Goal: Information Seeking & Learning: Understand process/instructions

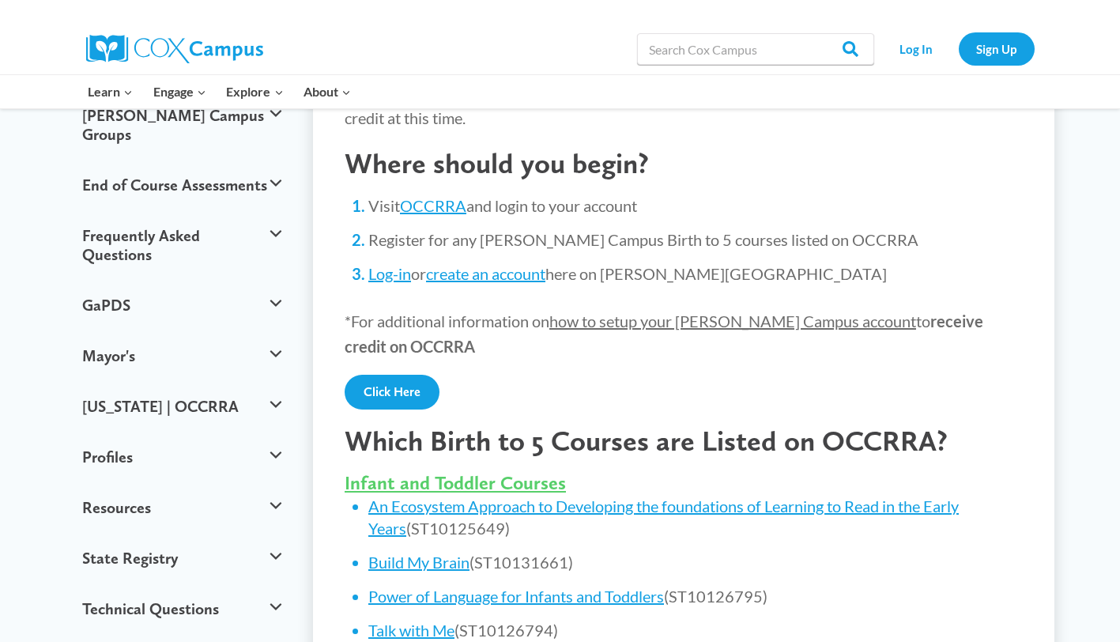
scroll to position [330, 0]
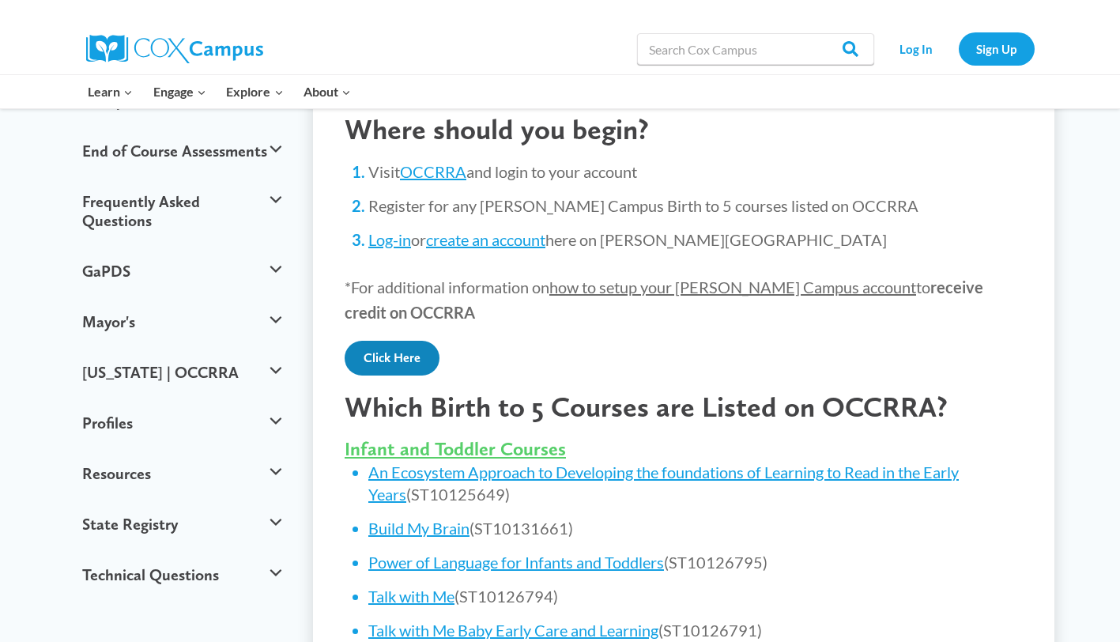
click at [405, 359] on link "Click Here" at bounding box center [392, 358] width 95 height 35
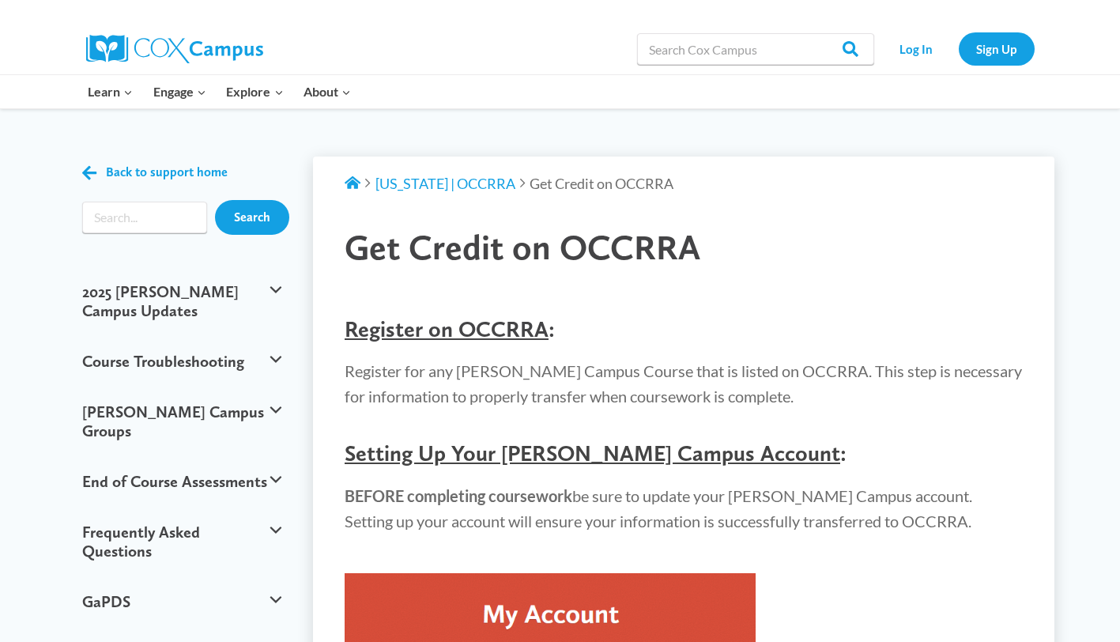
click at [499, 601] on img at bounding box center [550, 630] width 411 height 115
click at [527, 612] on img at bounding box center [550, 630] width 411 height 115
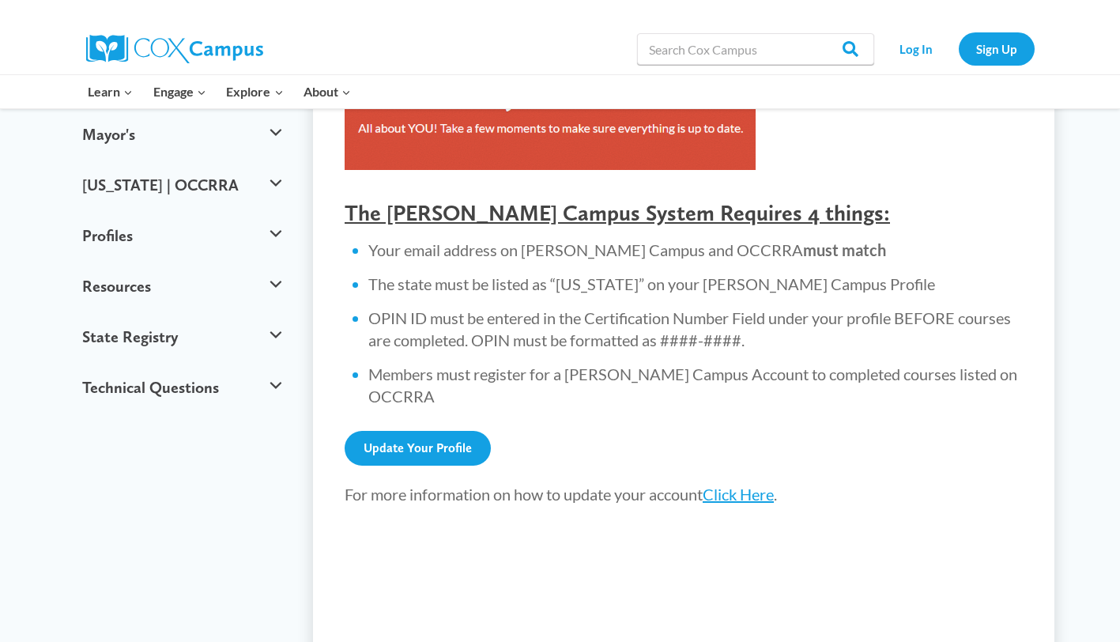
scroll to position [519, 0]
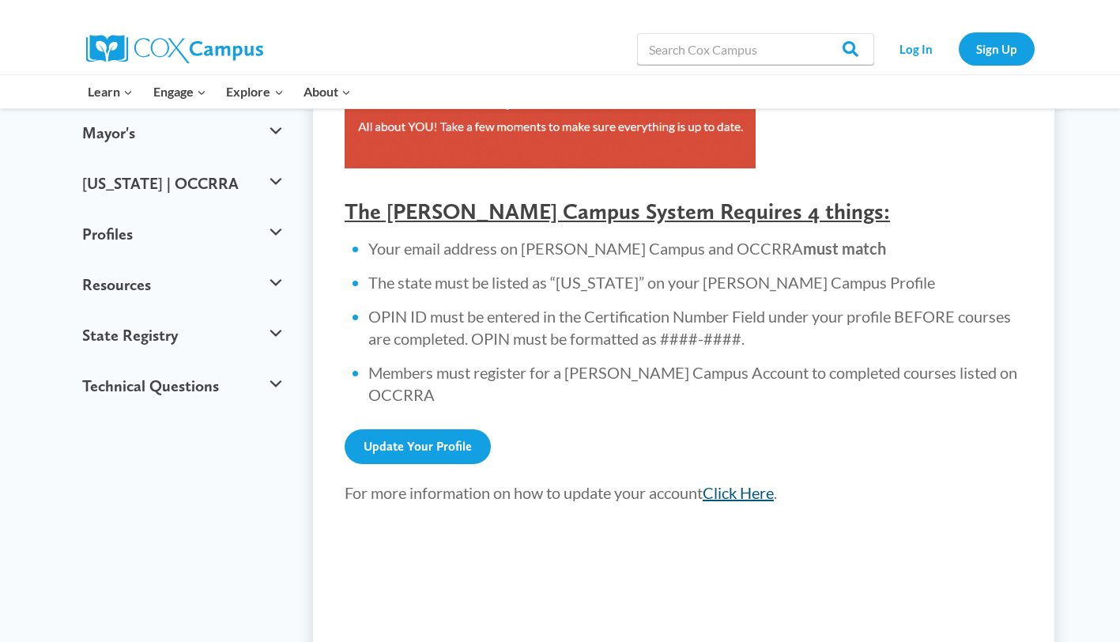
click at [727, 483] on link "Click Here" at bounding box center [738, 492] width 71 height 19
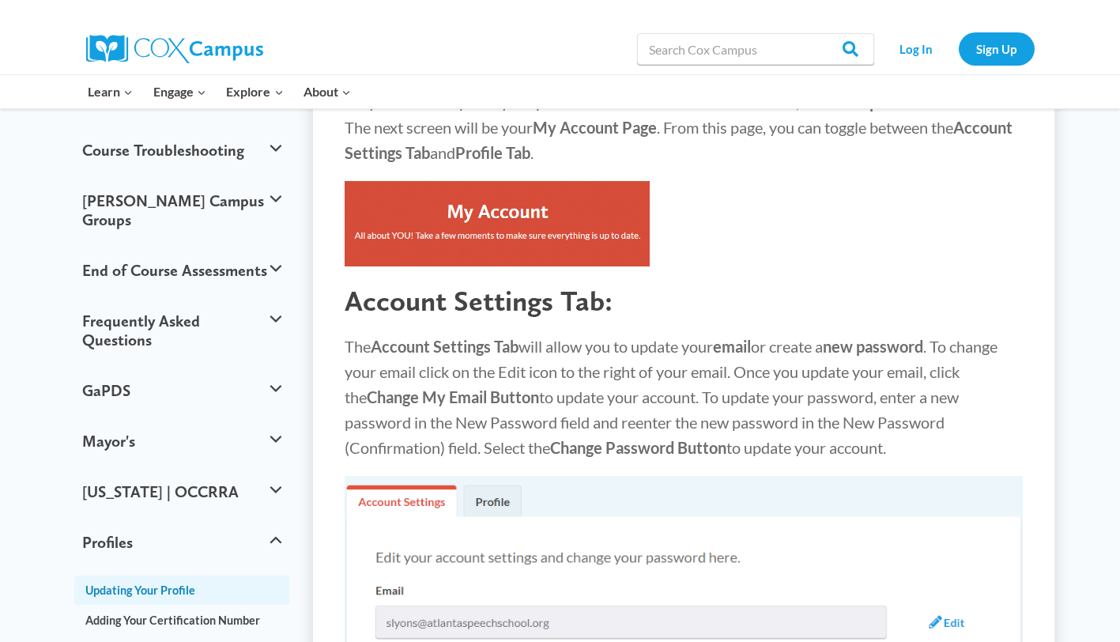
scroll to position [207, 0]
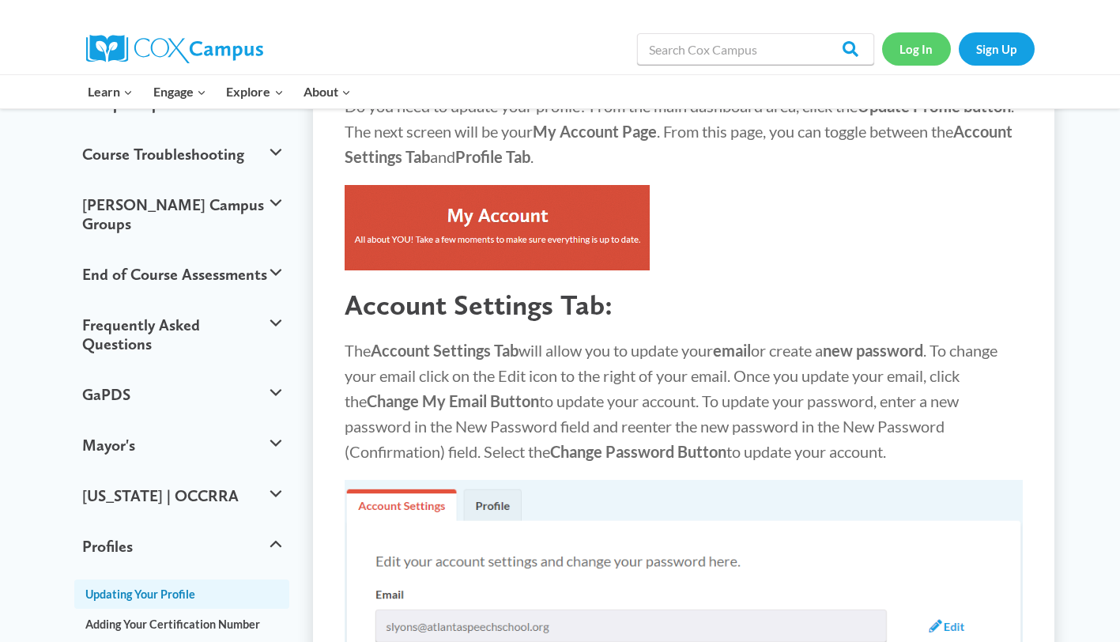
click at [910, 51] on link "Log In" at bounding box center [916, 48] width 69 height 32
